Goal: Information Seeking & Learning: Learn about a topic

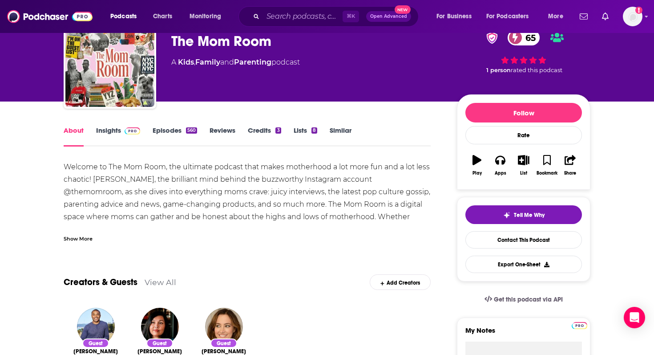
scroll to position [44, 0]
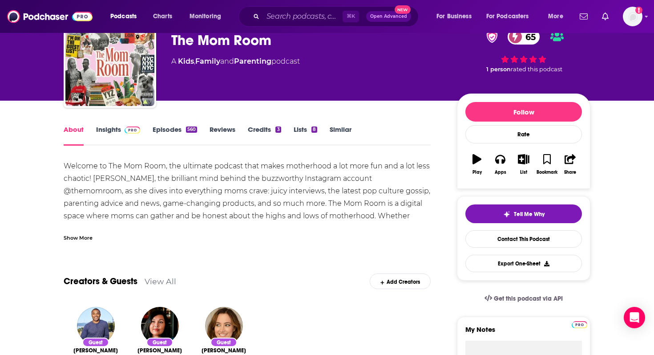
click at [121, 130] on span at bounding box center [130, 129] width 19 height 8
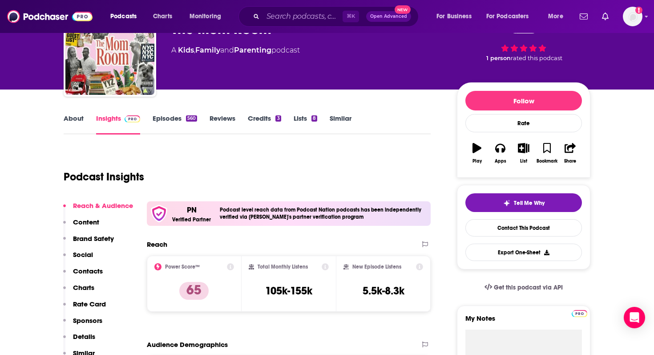
scroll to position [127, 0]
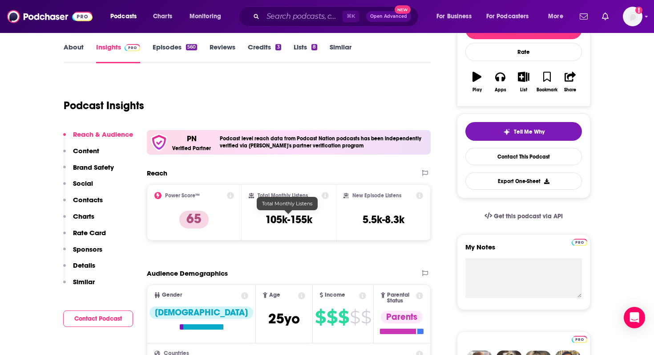
click at [284, 220] on h3 "105k-155k" at bounding box center [288, 219] width 47 height 13
copy div "105k-155k"
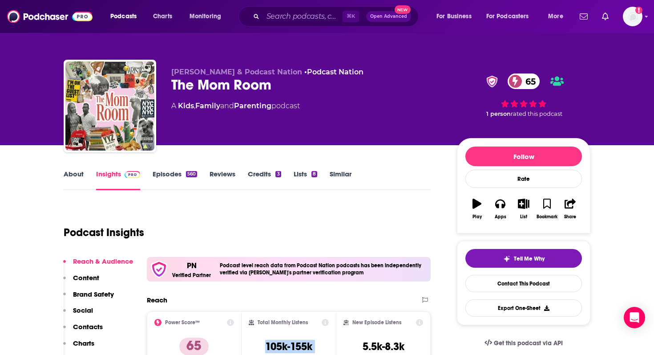
scroll to position [2, 0]
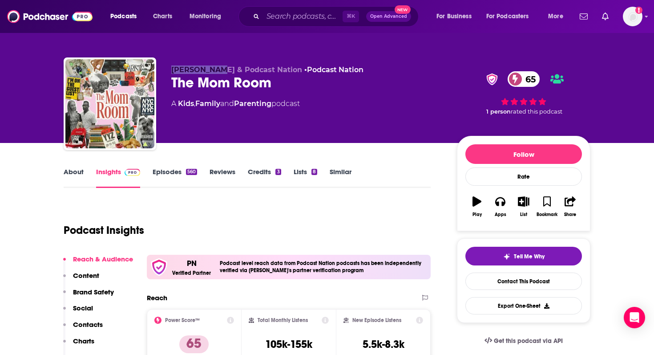
drag, startPoint x: 217, startPoint y: 70, endPoint x: 170, endPoint y: 70, distance: 47.6
click at [170, 70] on div "[PERSON_NAME] & Podcast Nation • Podcast Nation The Mom Room 65 A Kids , Family…" at bounding box center [327, 105] width 527 height 96
copy span "[PERSON_NAME]"
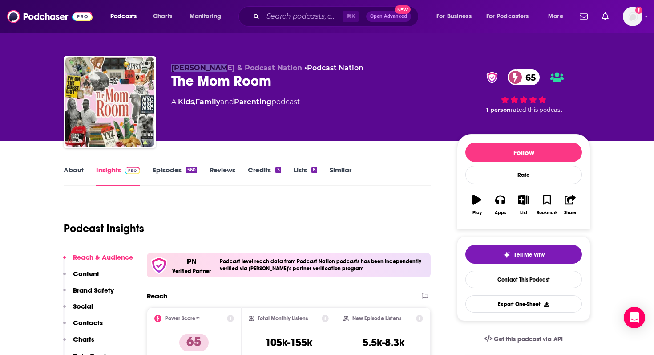
scroll to position [0, 0]
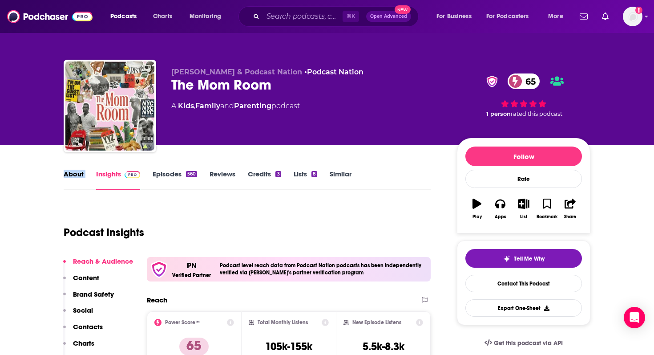
click at [67, 176] on link "About" at bounding box center [74, 180] width 20 height 20
